Goal: Check status: Check status

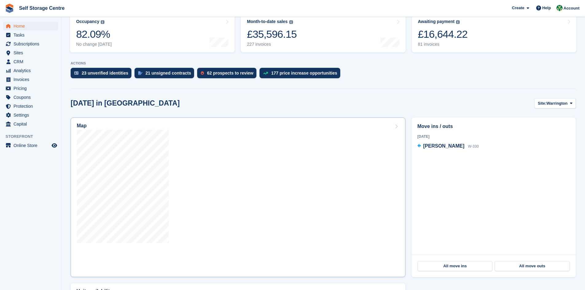
scroll to position [153, 0]
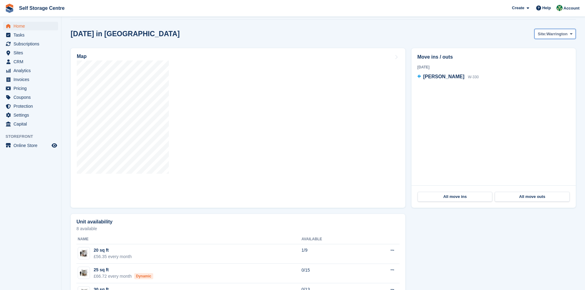
click at [282, 35] on icon at bounding box center [571, 34] width 2 height 4
click at [282, 58] on link "Winsford" at bounding box center [545, 59] width 53 height 11
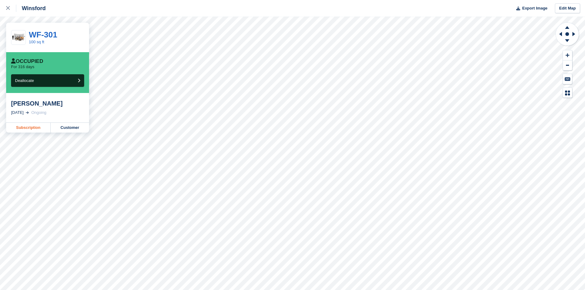
click at [33, 129] on link "Subscription" at bounding box center [28, 128] width 45 height 10
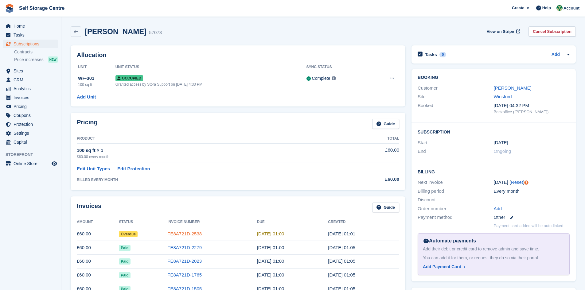
click at [185, 236] on link "FE8A721D-2538" at bounding box center [184, 233] width 34 height 5
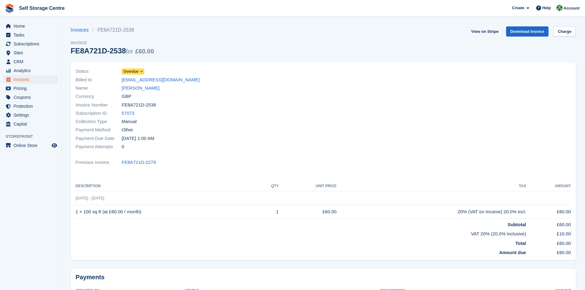
click at [141, 71] on icon at bounding box center [141, 72] width 3 height 4
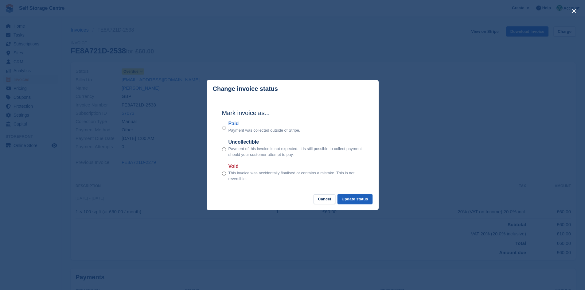
click at [359, 201] on button "Update status" at bounding box center [354, 199] width 35 height 10
